Goal: Use online tool/utility

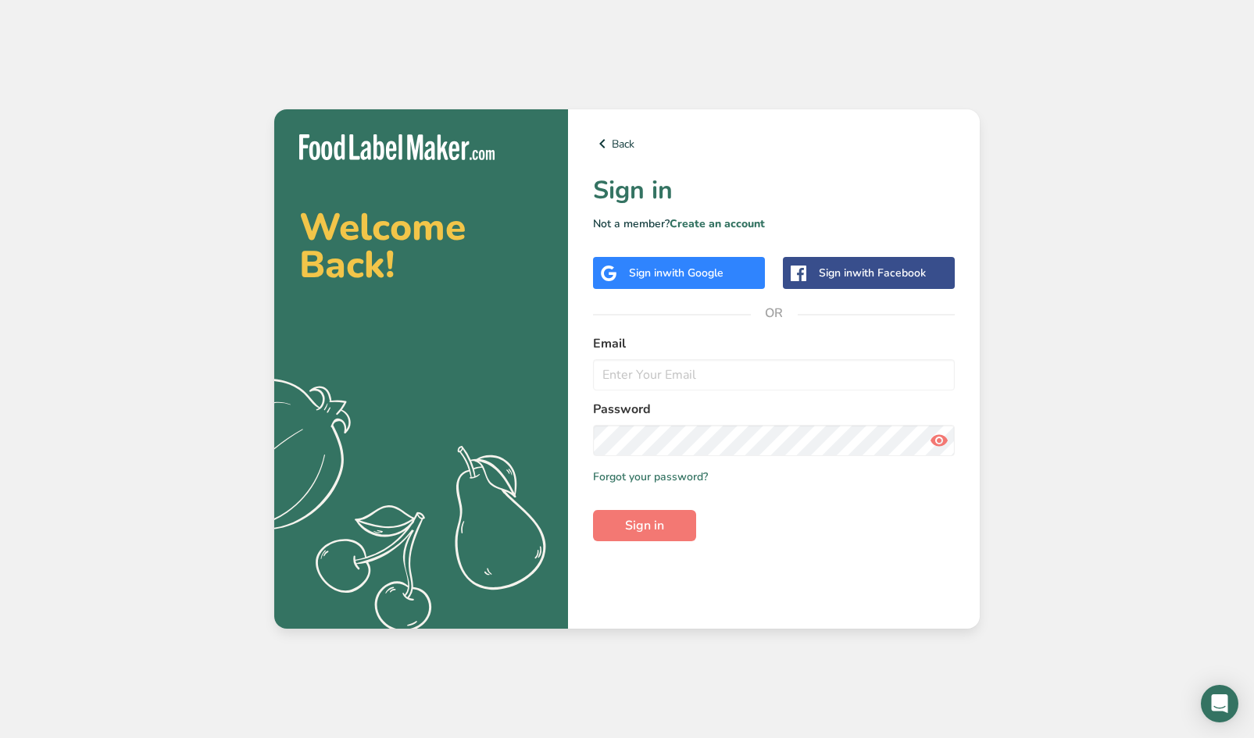
click at [724, 288] on div "Sign in with Google" at bounding box center [679, 273] width 172 height 32
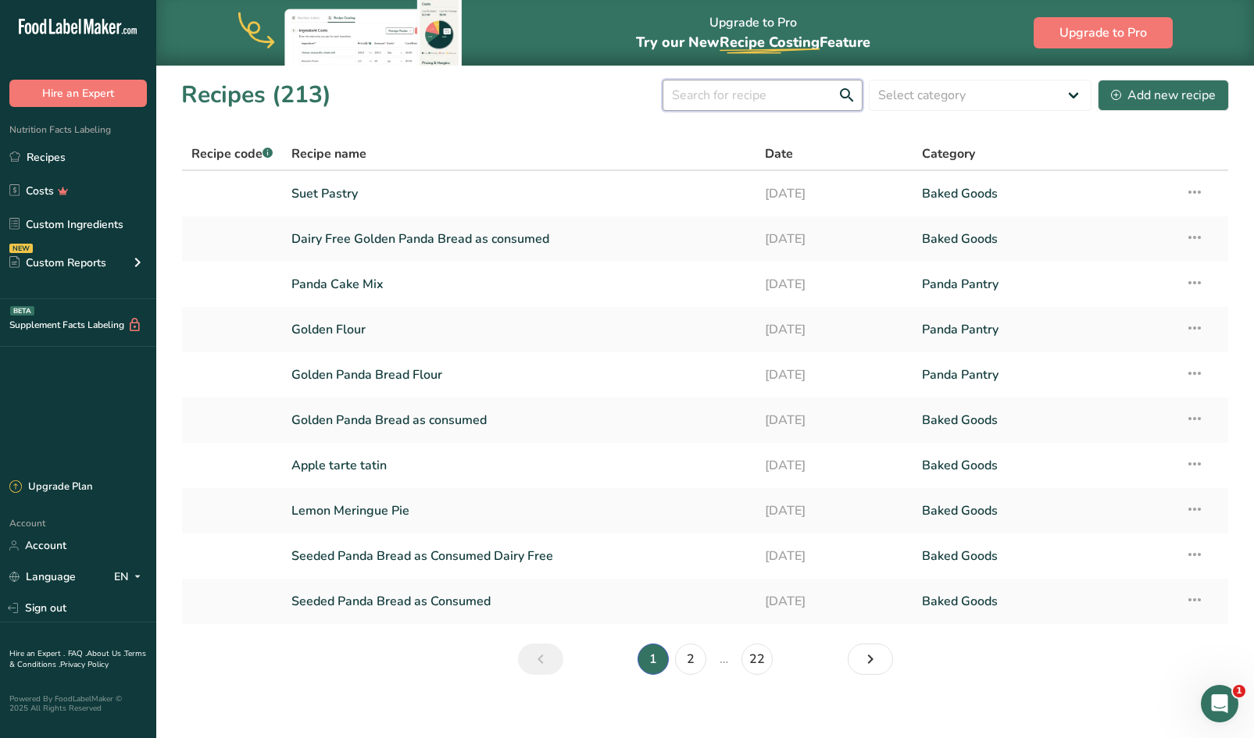
click at [795, 98] on input "text" at bounding box center [763, 95] width 200 height 31
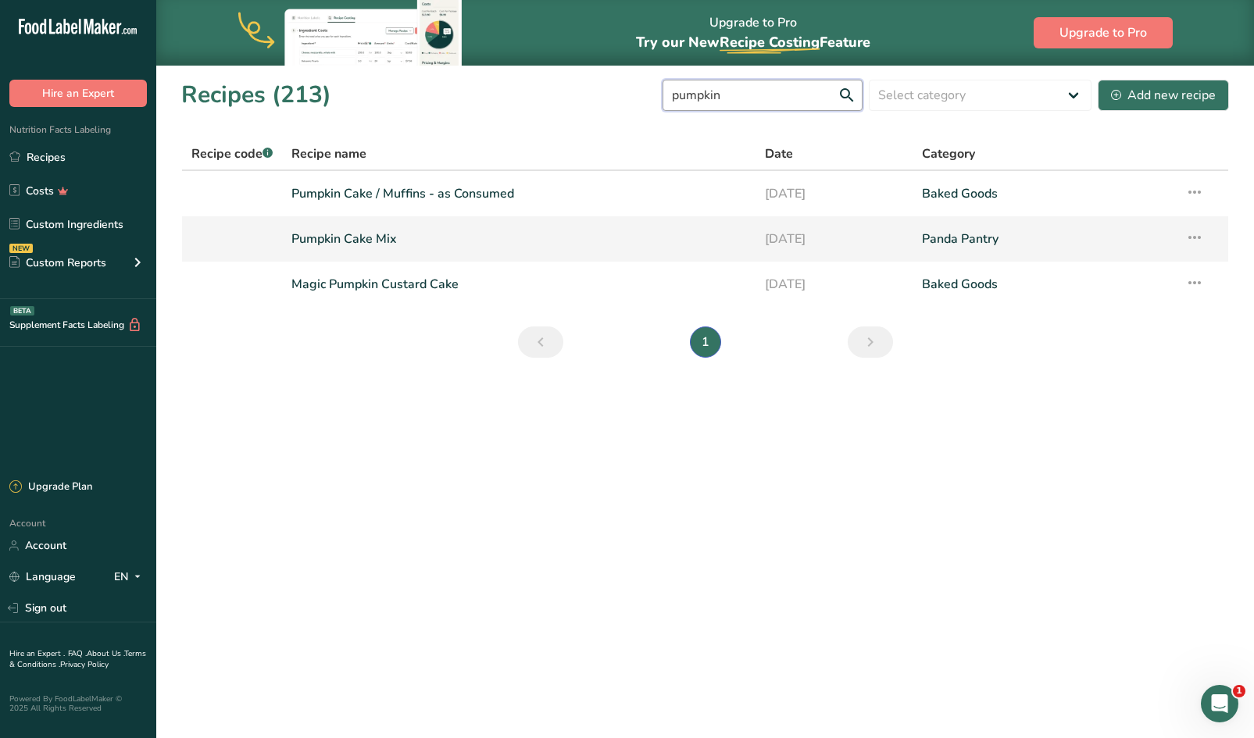
type input "pumpkin"
click at [352, 243] on link "Pumpkin Cake Mix" at bounding box center [518, 239] width 454 height 33
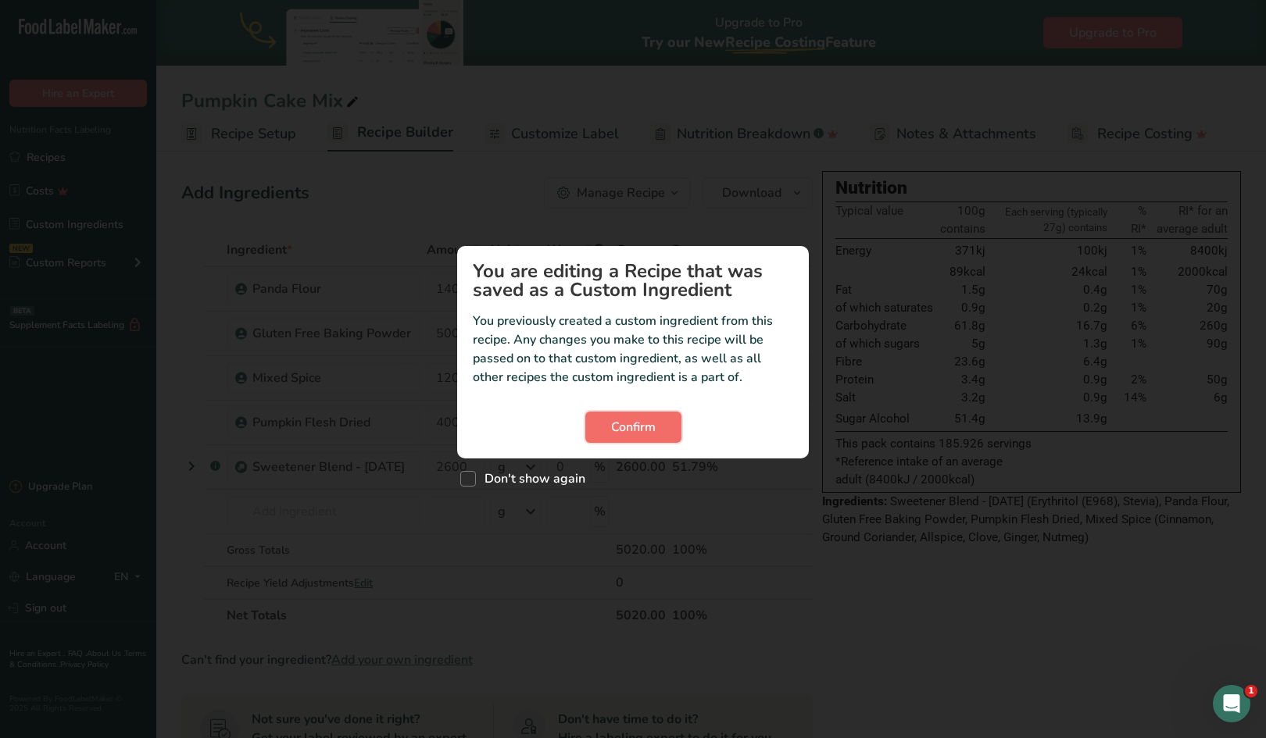
click at [616, 427] on span "Confirm" at bounding box center [633, 427] width 45 height 19
